Goal: Task Accomplishment & Management: Manage account settings

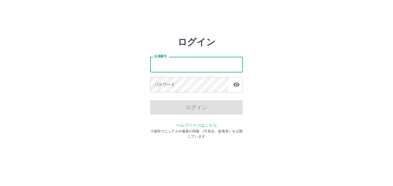
click at [214, 69] on input "社員番号" at bounding box center [196, 64] width 93 height 15
type input "*******"
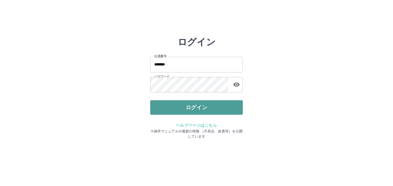
click at [216, 102] on button "ログイン" at bounding box center [196, 107] width 93 height 14
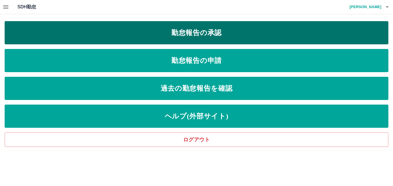
click at [209, 29] on link "勤怠報告の承認" at bounding box center [197, 32] width 384 height 23
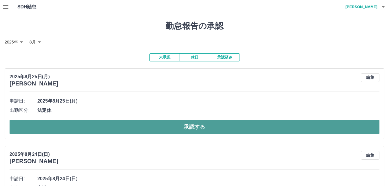
click at [159, 127] on button "承認する" at bounding box center [195, 127] width 370 height 14
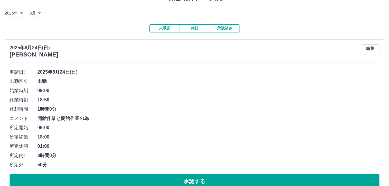
scroll to position [58, 0]
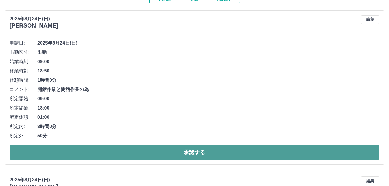
click at [150, 154] on button "承認する" at bounding box center [195, 152] width 370 height 14
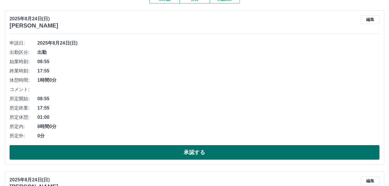
click at [169, 152] on button "承認する" at bounding box center [195, 152] width 370 height 14
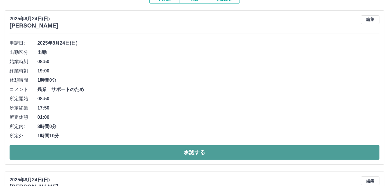
click at [165, 149] on button "承認する" at bounding box center [195, 152] width 370 height 14
click at [173, 150] on button "承認する" at bounding box center [195, 152] width 370 height 14
click at [172, 152] on button "承認する" at bounding box center [195, 152] width 370 height 14
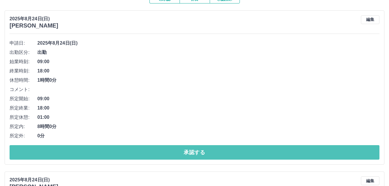
click at [172, 152] on button "承認する" at bounding box center [195, 152] width 370 height 14
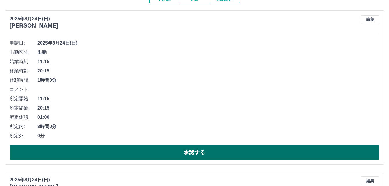
click at [172, 152] on button "承認する" at bounding box center [195, 152] width 370 height 14
click at [173, 150] on button "承認する" at bounding box center [195, 152] width 370 height 14
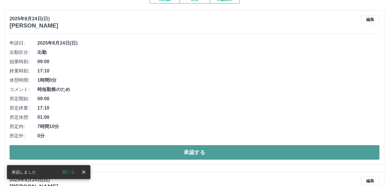
click at [166, 152] on button "承認する" at bounding box center [195, 152] width 370 height 14
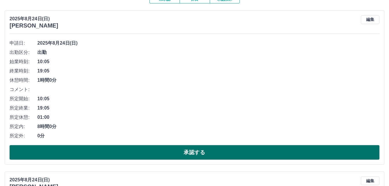
click at [162, 151] on button "承認する" at bounding box center [195, 152] width 370 height 14
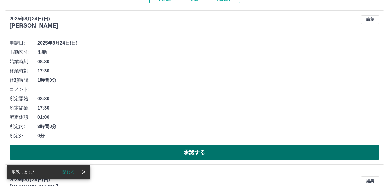
click at [162, 153] on button "承認する" at bounding box center [195, 152] width 370 height 14
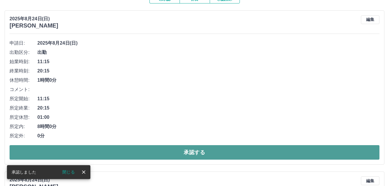
click at [155, 154] on button "承認する" at bounding box center [195, 152] width 370 height 14
click at [159, 152] on button "承認する" at bounding box center [195, 152] width 370 height 14
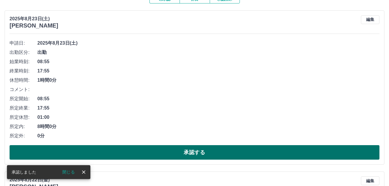
click at [159, 153] on button "承認する" at bounding box center [195, 152] width 370 height 14
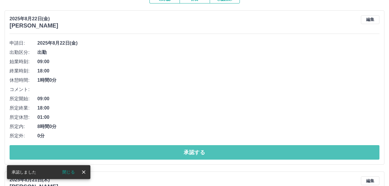
click at [159, 153] on button "承認する" at bounding box center [195, 152] width 370 height 14
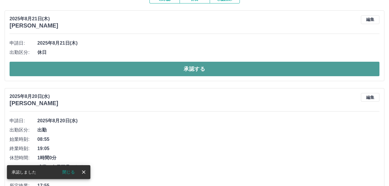
click at [175, 71] on button "承認する" at bounding box center [195, 69] width 370 height 14
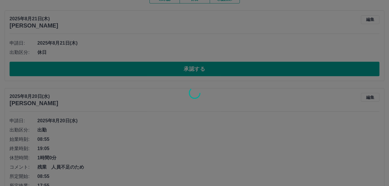
scroll to position [44, 0]
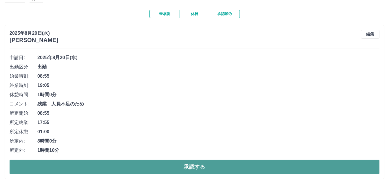
click at [157, 160] on button "承認する" at bounding box center [195, 166] width 370 height 14
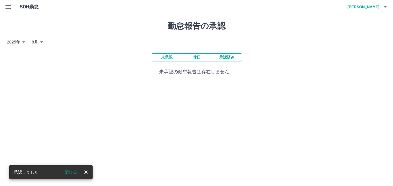
scroll to position [0, 0]
